Goal: Task Accomplishment & Management: Complete application form

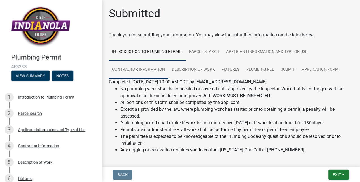
scroll to position [122, 0]
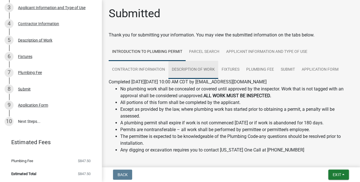
click at [194, 71] on link "Description of Work" at bounding box center [193, 70] width 50 height 18
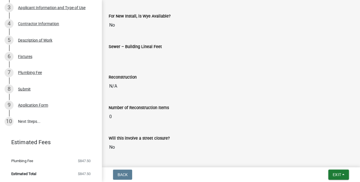
scroll to position [553, 0]
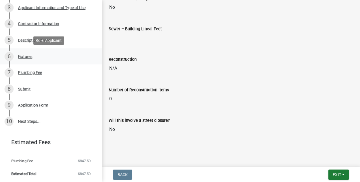
click at [22, 57] on div "Fixtures" at bounding box center [25, 57] width 14 height 4
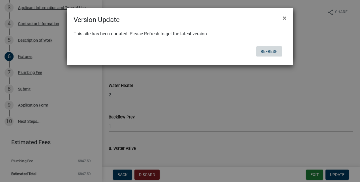
click at [275, 52] on button "Refresh" at bounding box center [269, 51] width 26 height 10
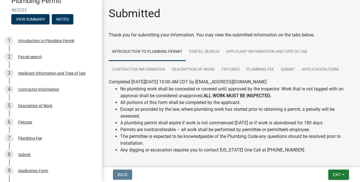
scroll to position [56, 0]
click at [21, 123] on div "Fixtures" at bounding box center [25, 123] width 14 height 4
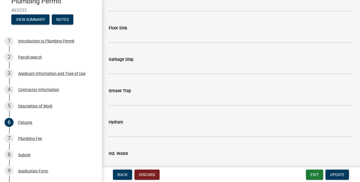
scroll to position [375, 0]
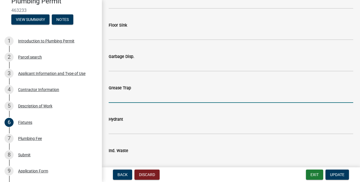
click at [119, 97] on input "text" at bounding box center [231, 97] width 244 height 12
type input "1"
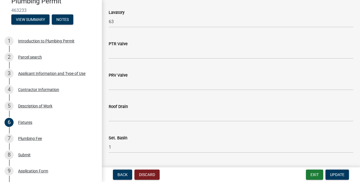
scroll to position [543, 0]
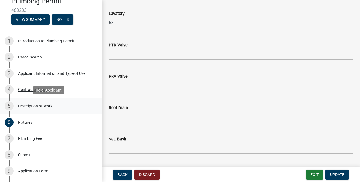
click at [23, 108] on div "Description of Work" at bounding box center [35, 106] width 34 height 4
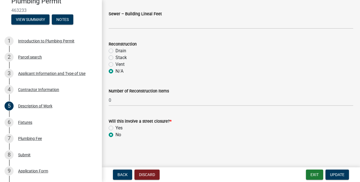
scroll to position [122, 0]
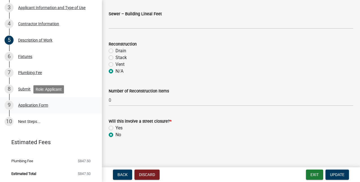
click at [27, 106] on div "Application Form" at bounding box center [33, 105] width 30 height 4
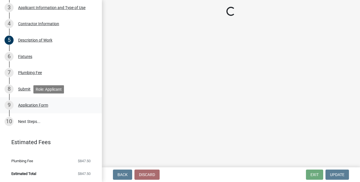
scroll to position [0, 0]
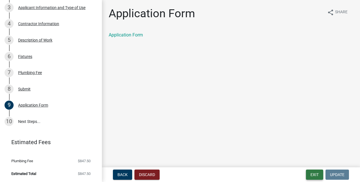
click at [311, 173] on button "Exit" at bounding box center [314, 175] width 17 height 10
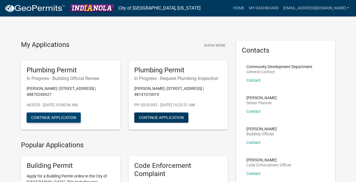
click at [64, 113] on button "Continue Application" at bounding box center [54, 118] width 54 height 10
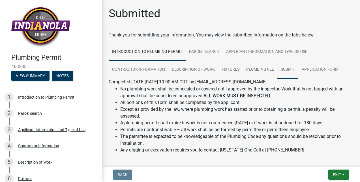
click at [289, 66] on link "Submit" at bounding box center [287, 70] width 21 height 18
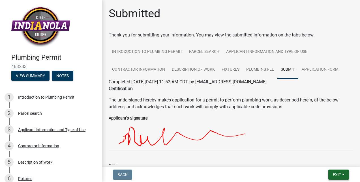
click at [345, 175] on button "Exit" at bounding box center [338, 175] width 21 height 10
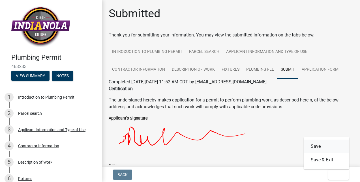
click at [320, 145] on button "Save" at bounding box center [326, 147] width 45 height 14
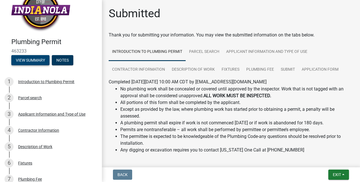
scroll to position [14, 0]
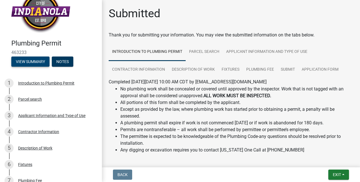
click at [26, 59] on button "View Summary" at bounding box center [30, 62] width 38 height 10
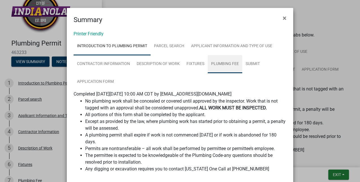
click at [216, 65] on link "Plumbing Fee" at bounding box center [225, 64] width 35 height 18
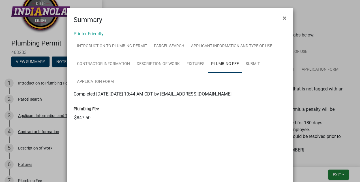
scroll to position [34, 0]
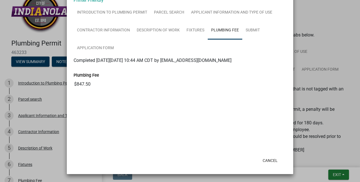
click at [79, 75] on label "Plumbing Fee" at bounding box center [86, 76] width 25 height 4
click at [0, 0] on input "$847.50" at bounding box center [0, 0] width 0 height 0
click at [79, 82] on input "$847.50" at bounding box center [180, 84] width 213 height 11
drag, startPoint x: 79, startPoint y: 82, endPoint x: 83, endPoint y: 83, distance: 3.8
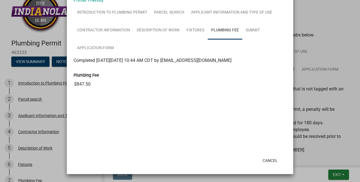
click at [83, 83] on input "$847.50" at bounding box center [180, 84] width 213 height 11
click at [104, 87] on input "$847.50" at bounding box center [180, 84] width 213 height 11
